Goal: Check status: Check status

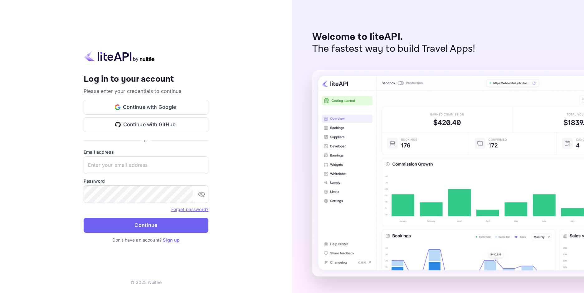
type input "[EMAIL_ADDRESS][DOMAIN_NAME]"
click at [144, 226] on button "Continue" at bounding box center [146, 225] width 125 height 15
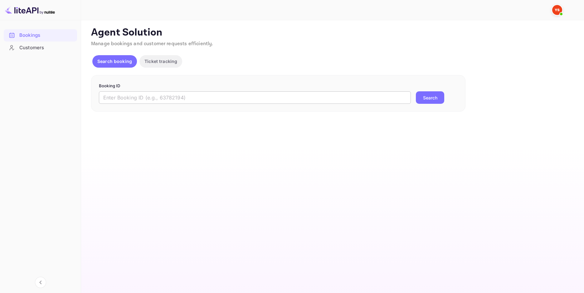
click at [192, 97] on input "text" at bounding box center [255, 97] width 312 height 12
paste input "9401680"
type input "9401680"
click at [431, 95] on button "Search" at bounding box center [430, 97] width 28 height 12
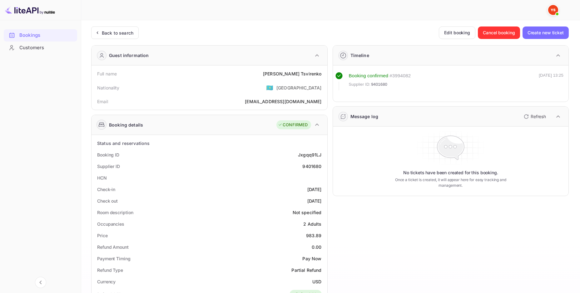
click at [311, 74] on div "[PERSON_NAME]" at bounding box center [292, 74] width 58 height 7
copy div "[PERSON_NAME]"
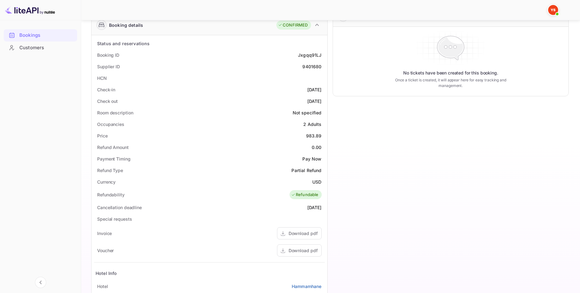
scroll to position [125, 0]
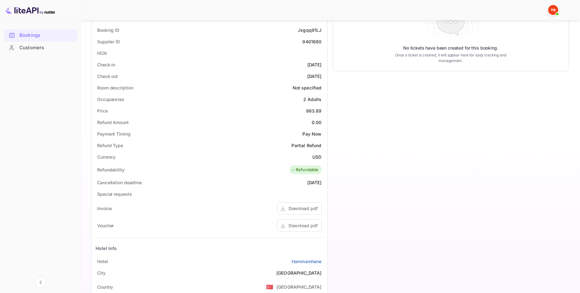
click at [313, 112] on div "983.89" at bounding box center [314, 111] width 16 height 7
copy div "983.89"
click at [316, 155] on div "USD" at bounding box center [316, 157] width 9 height 7
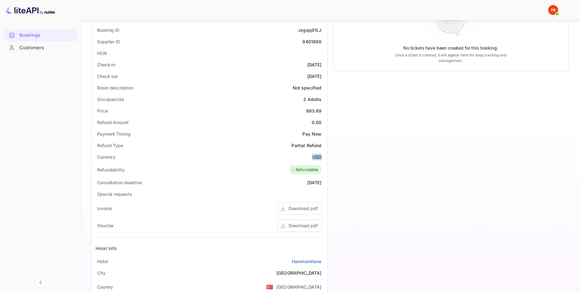
copy div "USD"
